Goal: Information Seeking & Learning: Learn about a topic

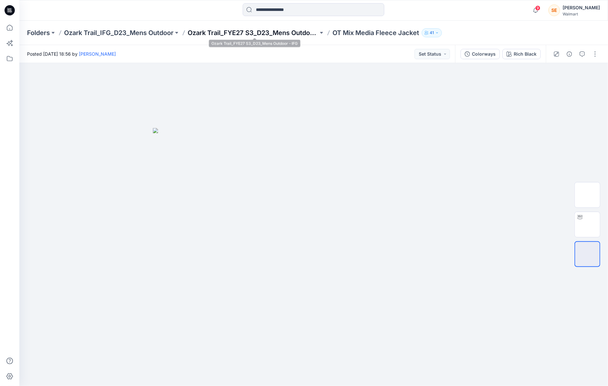
click at [296, 32] on p "Ozark Trail_FYE27 S3_D23_Mens Outdoor - IFG" at bounding box center [253, 32] width 131 height 9
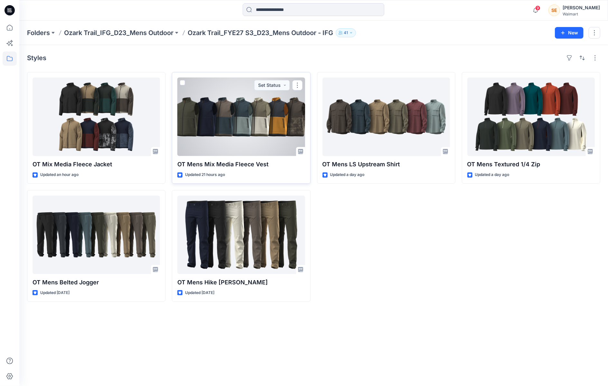
click at [254, 115] on div at bounding box center [240, 117] width 127 height 79
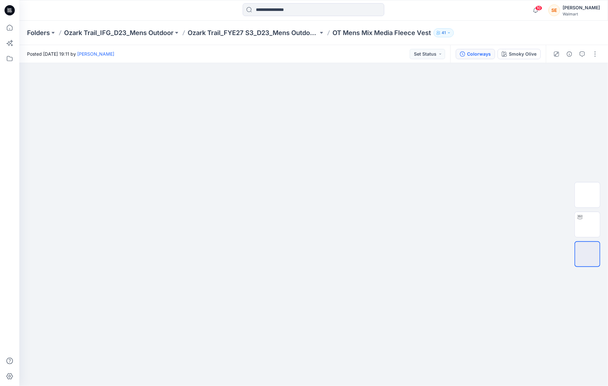
click at [477, 54] on div "Colorways" at bounding box center [479, 54] width 24 height 7
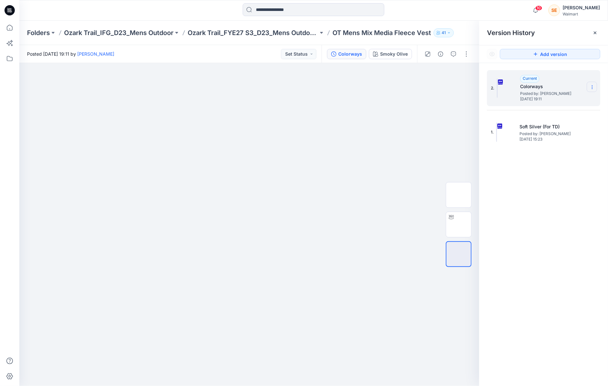
click at [590, 88] on icon at bounding box center [592, 87] width 5 height 5
click at [562, 85] on h5 "Colorways" at bounding box center [552, 87] width 64 height 8
click at [554, 88] on h5 "Colorways" at bounding box center [552, 87] width 64 height 8
click at [536, 98] on span "[DATE] 19:11" at bounding box center [552, 99] width 64 height 5
click at [402, 57] on div "Smoky Olive" at bounding box center [394, 54] width 28 height 7
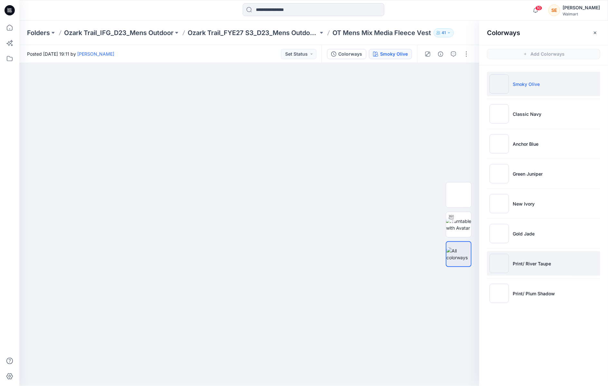
click at [531, 266] on p "Print/ River Taupe" at bounding box center [532, 263] width 38 height 7
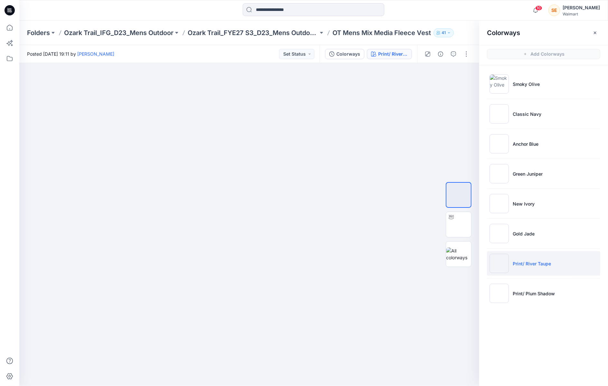
click at [559, 266] on li "Print/ River Taupe" at bounding box center [543, 263] width 113 height 24
click at [545, 265] on p "Print/ River Taupe" at bounding box center [532, 263] width 38 height 7
click at [388, 125] on div at bounding box center [249, 224] width 460 height 323
click at [595, 31] on icon "button" at bounding box center [595, 32] width 5 height 5
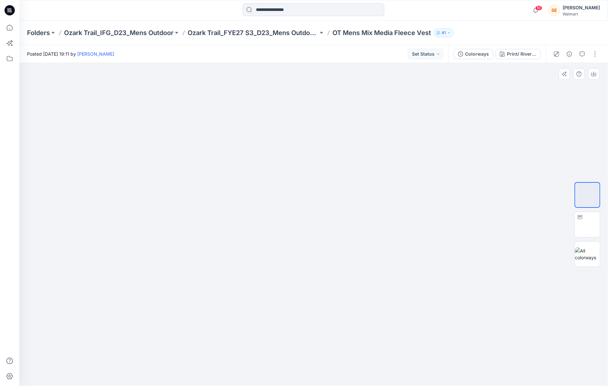
click at [472, 150] on div at bounding box center [313, 224] width 589 height 323
click at [476, 54] on div "Colorways" at bounding box center [477, 54] width 24 height 7
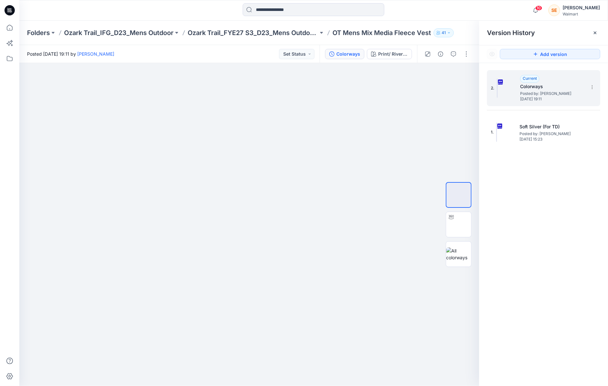
click at [542, 87] on h5 "Colorways" at bounding box center [552, 87] width 64 height 8
drag, startPoint x: 559, startPoint y: 84, endPoint x: 555, endPoint y: 101, distance: 17.2
click at [559, 84] on h5 "Colorways" at bounding box center [552, 87] width 64 height 8
click at [354, 54] on div "Colorways" at bounding box center [348, 54] width 24 height 7
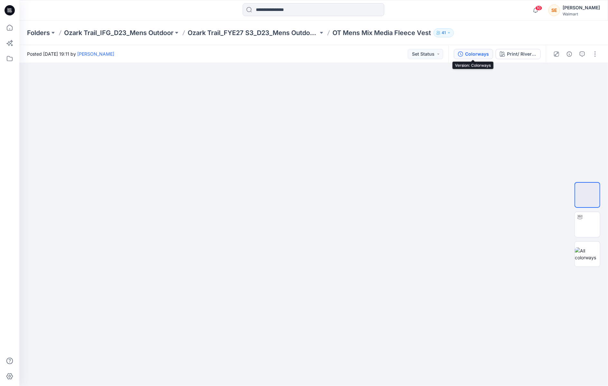
click at [464, 54] on button "Colorways" at bounding box center [473, 54] width 39 height 10
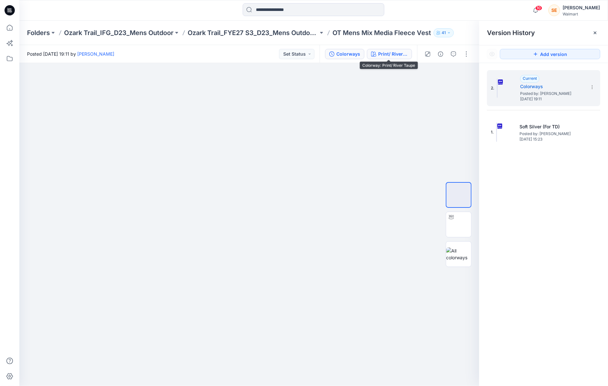
click at [396, 57] on button "Print/ River Taupe" at bounding box center [389, 54] width 45 height 10
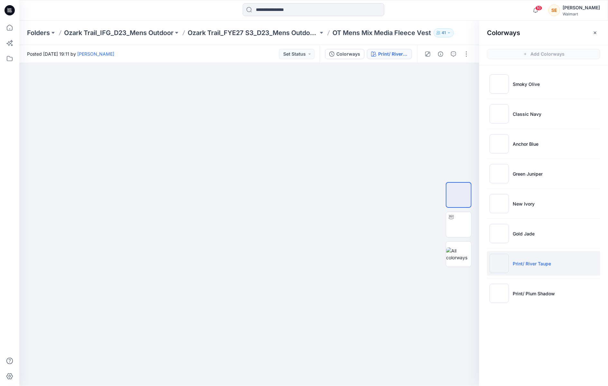
click at [522, 269] on li "Print/ River Taupe" at bounding box center [543, 263] width 113 height 24
drag, startPoint x: 511, startPoint y: 93, endPoint x: 515, endPoint y: 93, distance: 4.5
click at [511, 93] on li "Smoky Olive" at bounding box center [543, 84] width 113 height 24
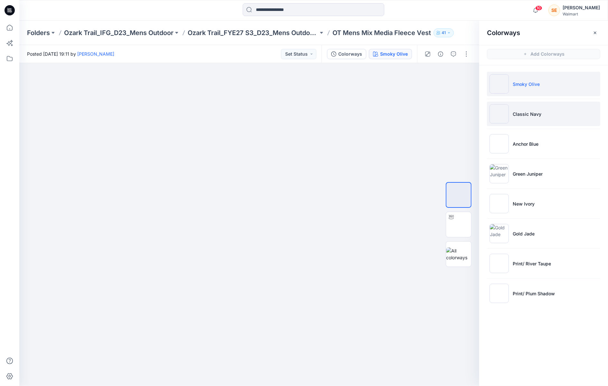
click at [538, 121] on li "Classic Navy" at bounding box center [543, 114] width 113 height 24
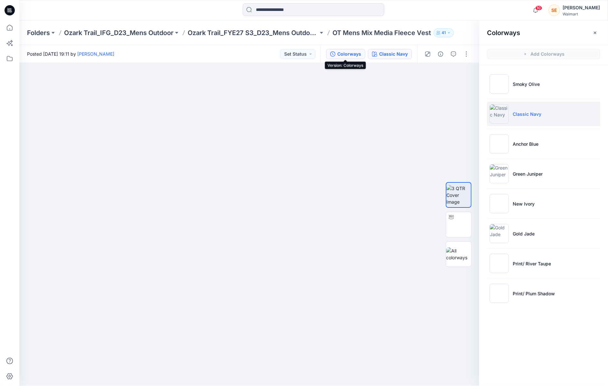
click at [341, 56] on div "Colorways" at bounding box center [349, 54] width 24 height 7
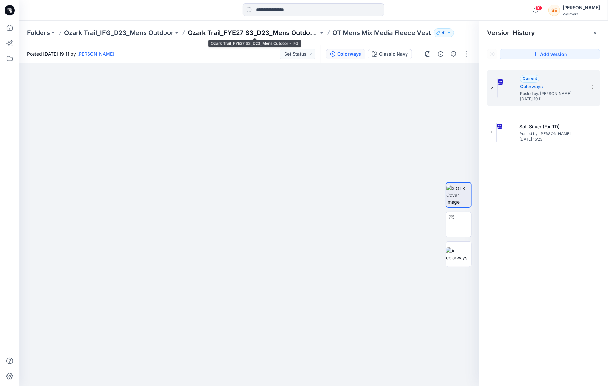
click at [289, 36] on p "Ozark Trail_FYE27 S3_D23_Mens Outdoor - IFG" at bounding box center [253, 32] width 131 height 9
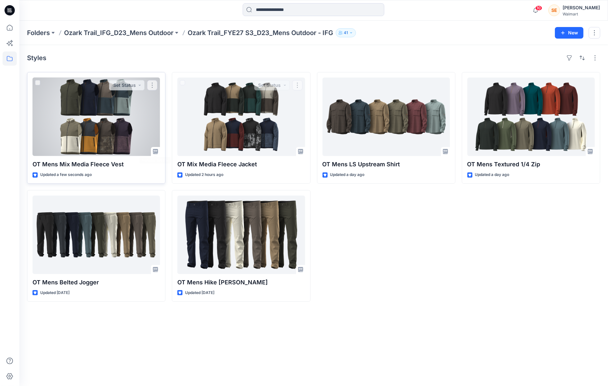
click at [91, 124] on div at bounding box center [96, 117] width 127 height 79
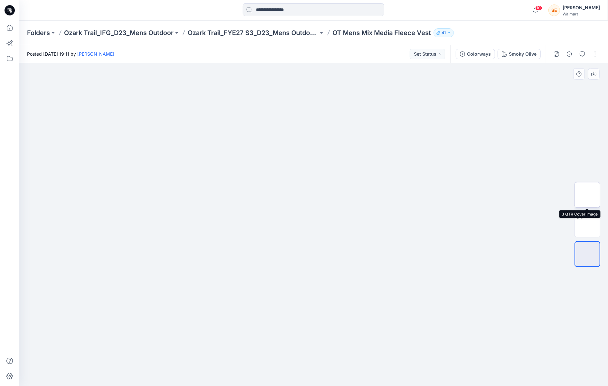
click at [588, 195] on img at bounding box center [588, 195] width 0 height 0
click at [588, 225] on img at bounding box center [588, 225] width 0 height 0
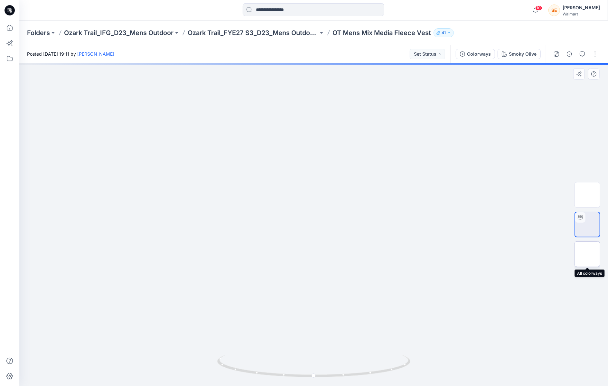
click at [589, 245] on div at bounding box center [588, 254] width 26 height 26
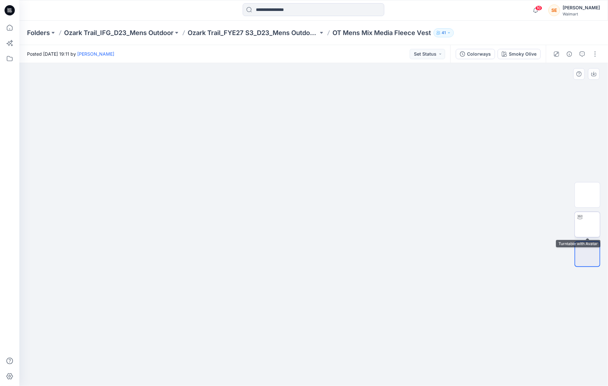
click at [588, 225] on img at bounding box center [588, 225] width 0 height 0
drag, startPoint x: 314, startPoint y: 376, endPoint x: 509, endPoint y: 366, distance: 195.1
click at [509, 366] on div at bounding box center [313, 224] width 589 height 323
click at [590, 243] on div at bounding box center [588, 254] width 26 height 26
click at [423, 324] on div at bounding box center [313, 224] width 589 height 323
